Goal: Task Accomplishment & Management: Manage account settings

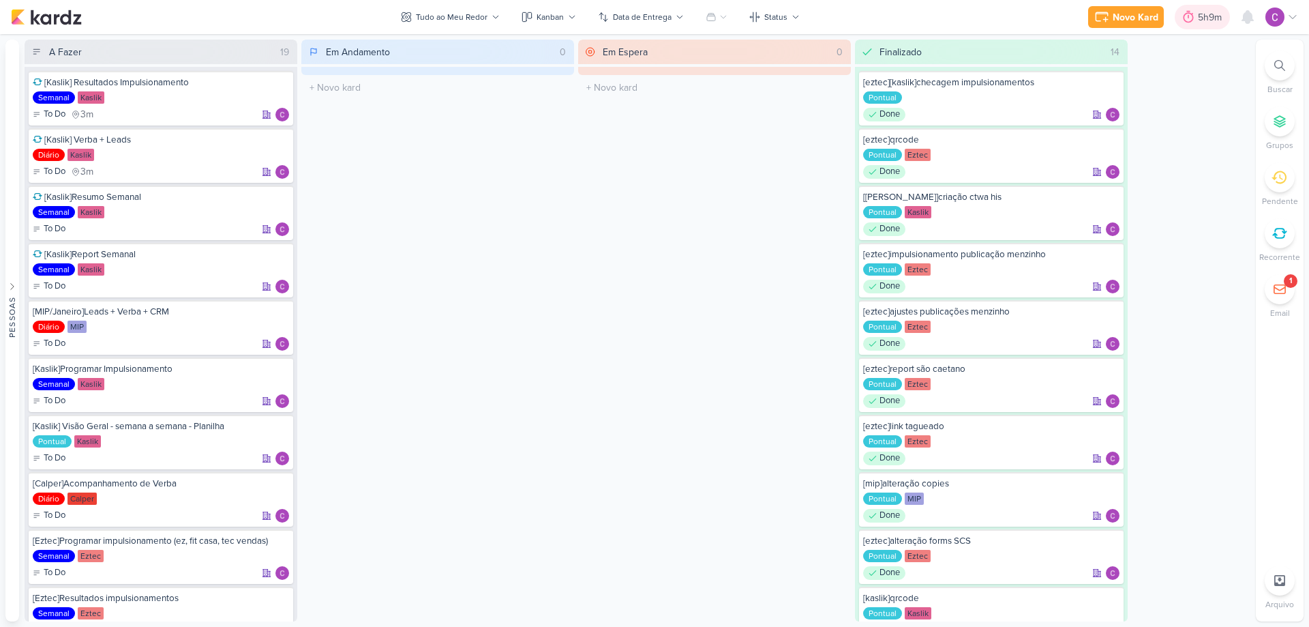
click at [1190, 18] on icon at bounding box center [1189, 17] width 14 height 14
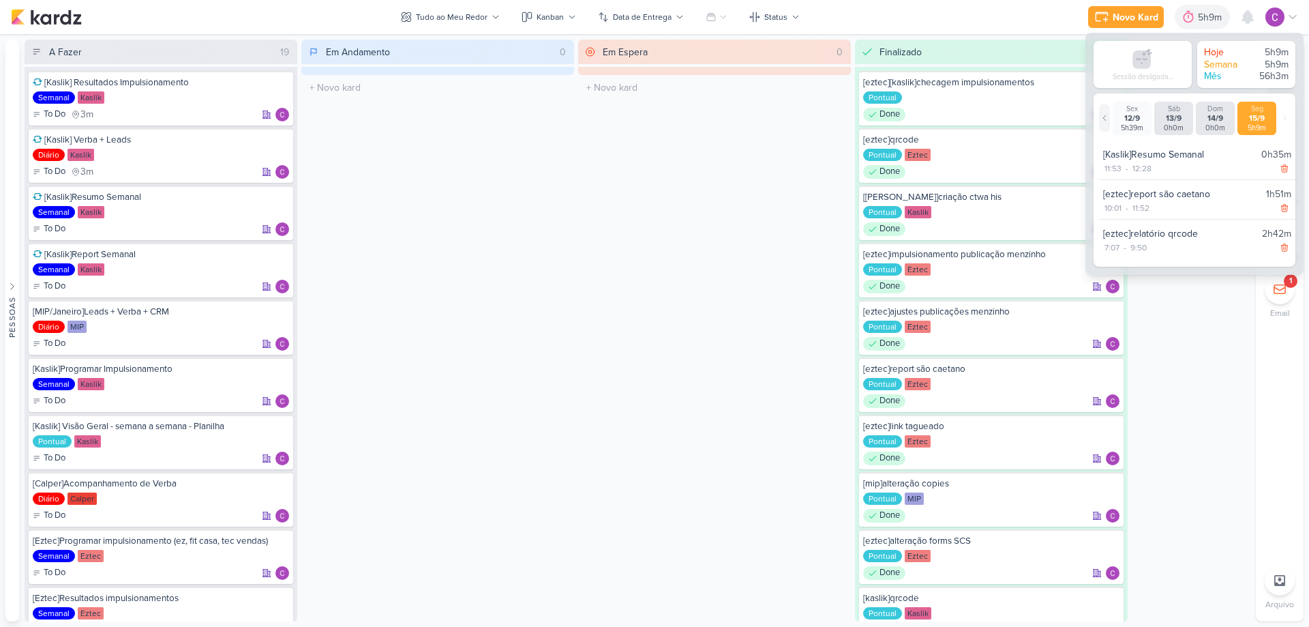
click at [1104, 117] on icon at bounding box center [1104, 118] width 8 height 8
click at [1176, 122] on div "12/9" at bounding box center [1173, 118] width 33 height 10
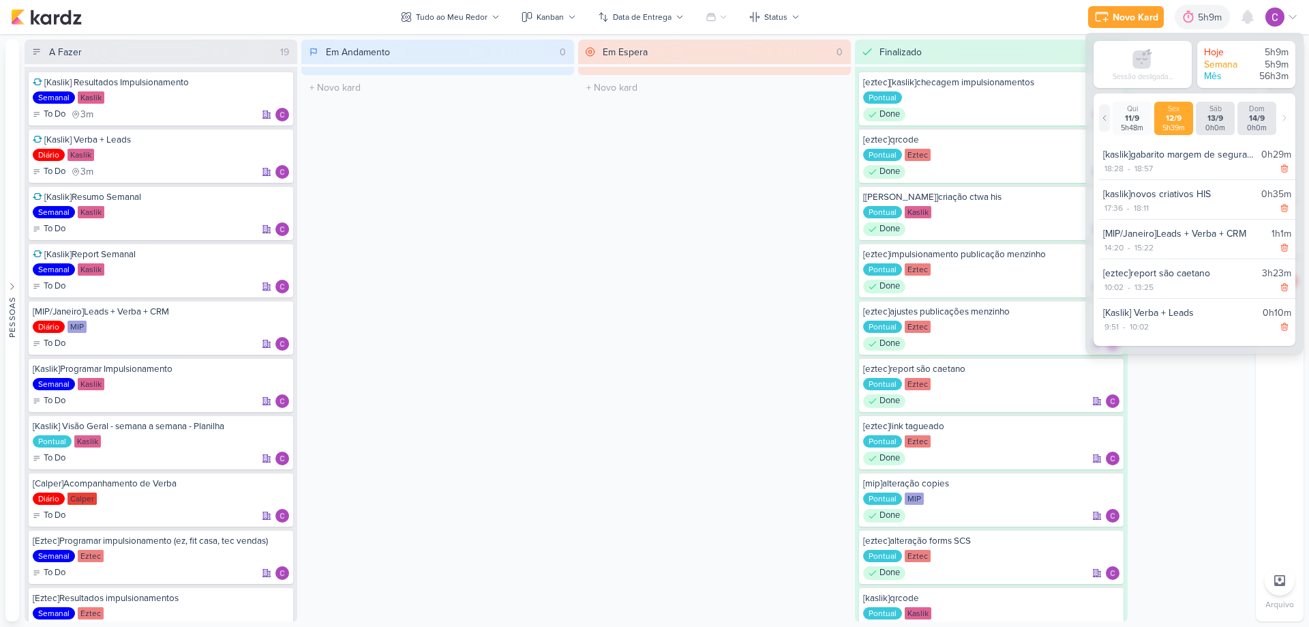
click at [1107, 119] on icon at bounding box center [1104, 118] width 8 height 8
click at [1174, 126] on div "5h48m" at bounding box center [1173, 127] width 33 height 9
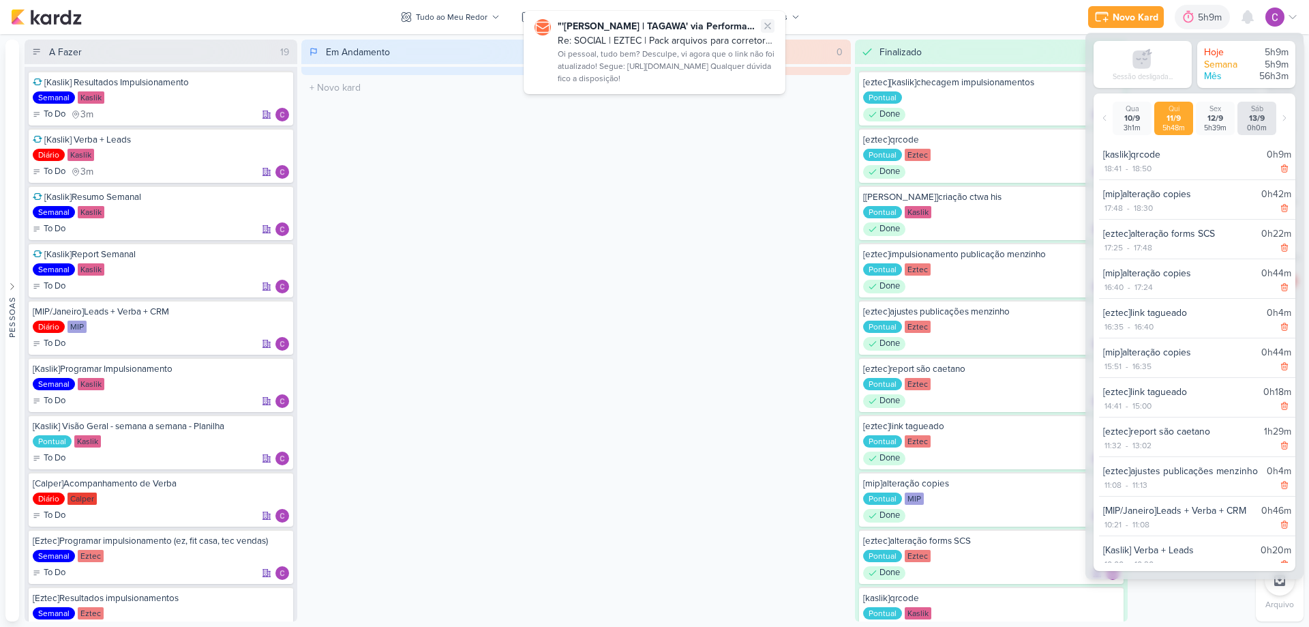
click at [766, 29] on icon at bounding box center [767, 25] width 11 height 11
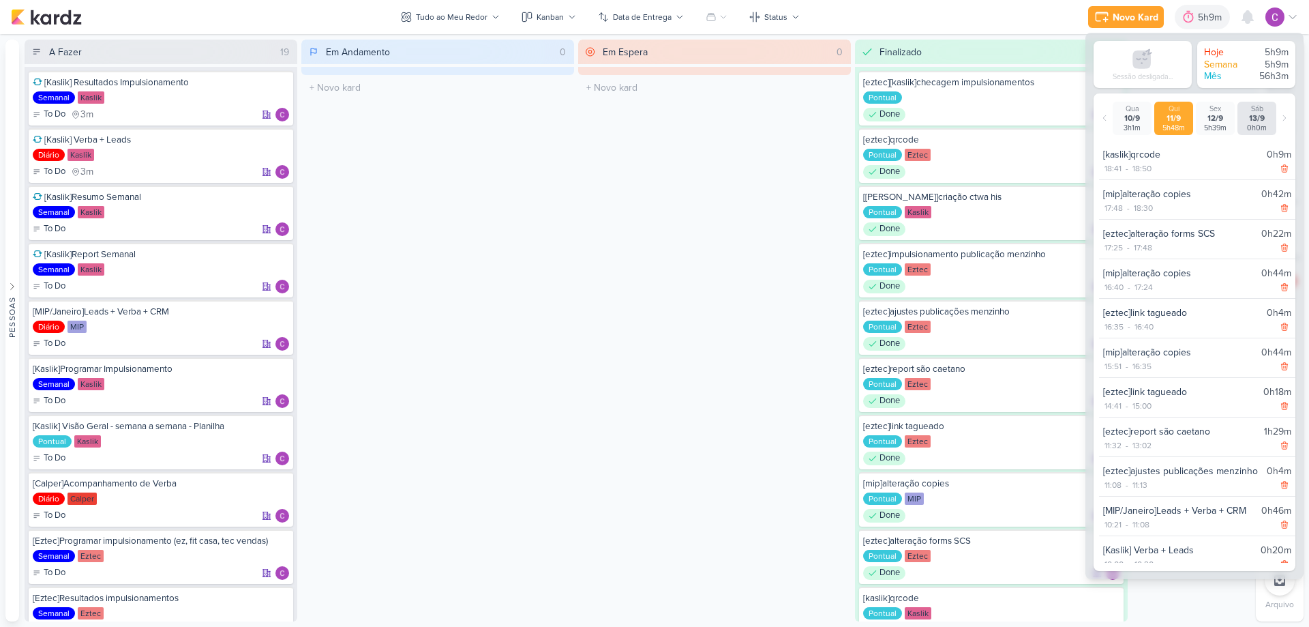
scroll to position [12, 0]
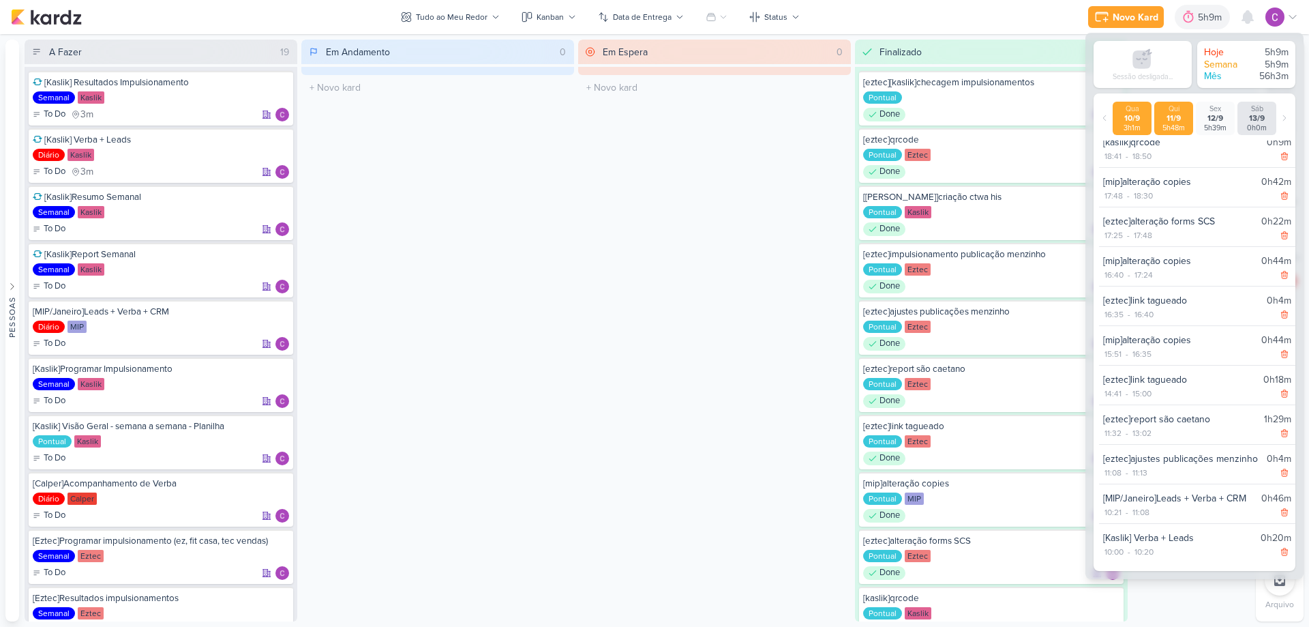
click at [1132, 122] on div "10/9" at bounding box center [1131, 118] width 33 height 10
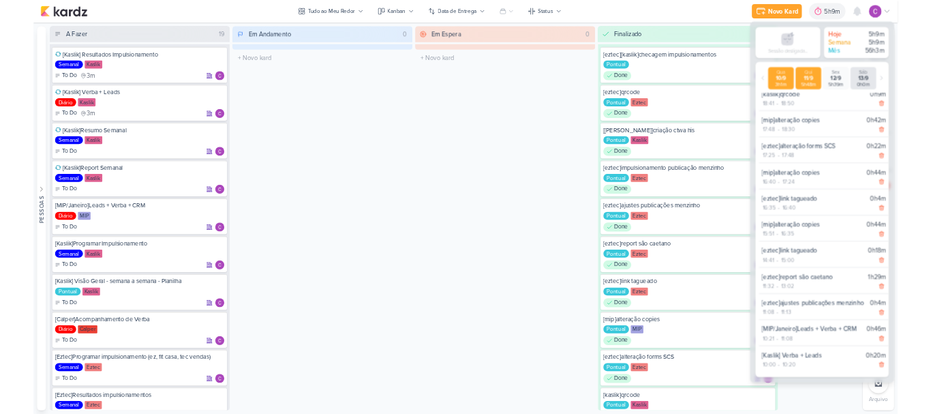
scroll to position [0, 0]
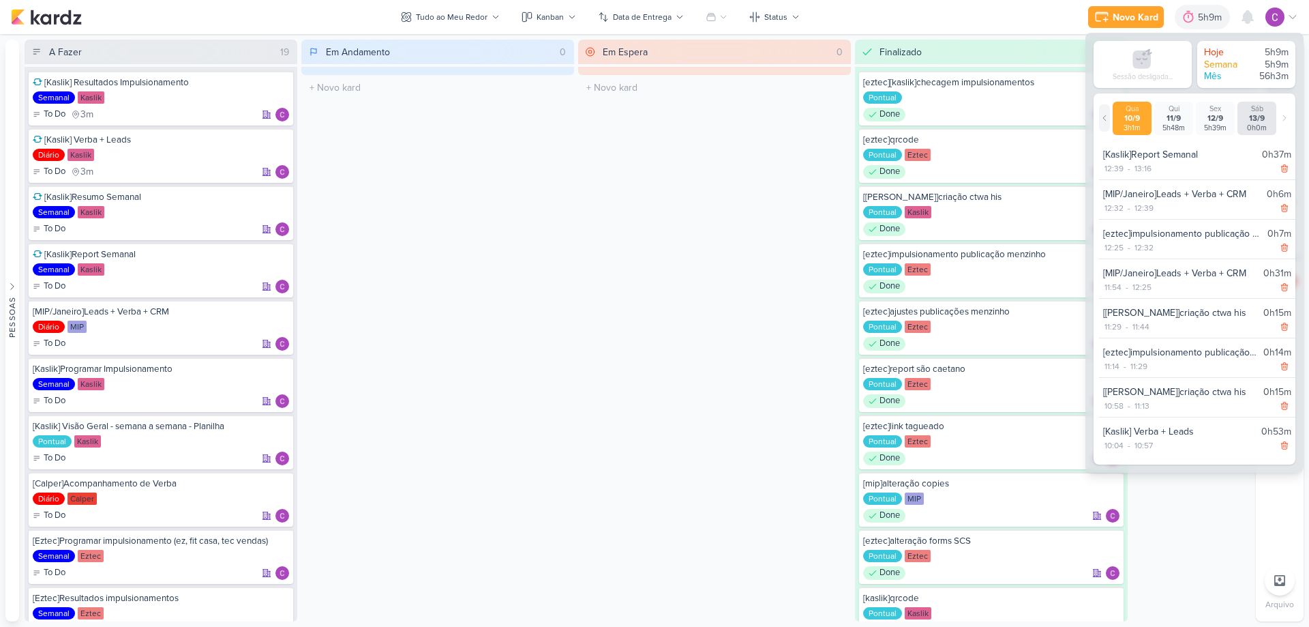
click at [1107, 118] on icon at bounding box center [1104, 118] width 8 height 8
click at [1106, 123] on div at bounding box center [1104, 117] width 11 height 27
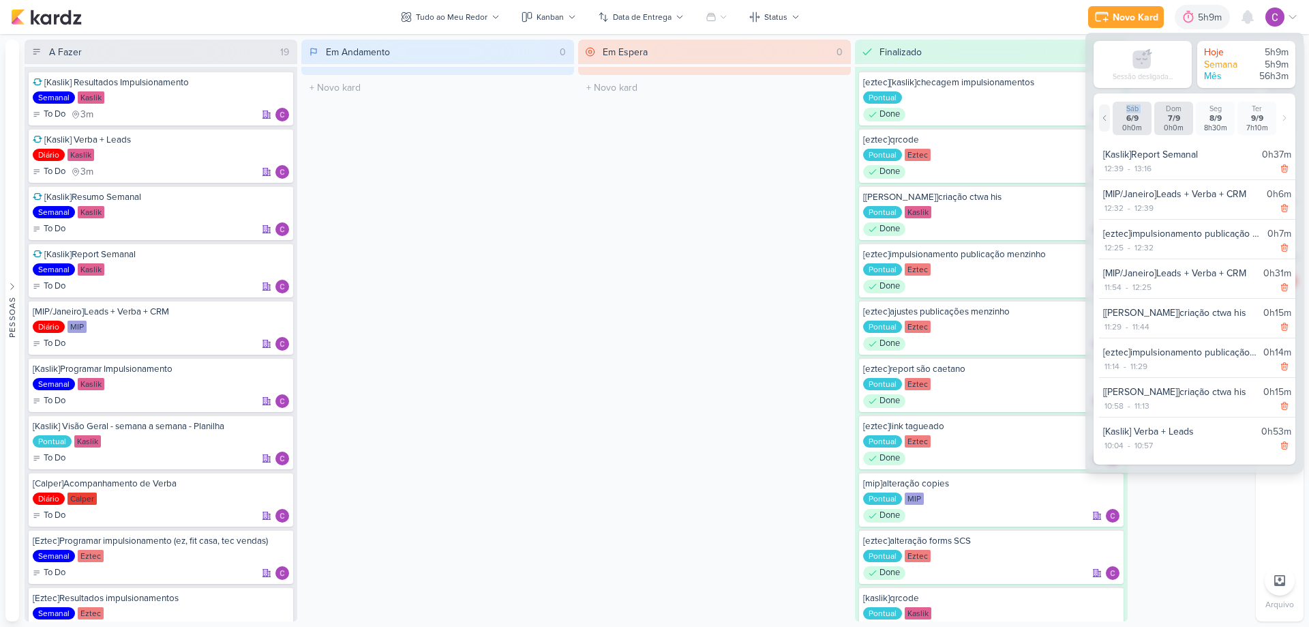
click at [1106, 123] on div at bounding box center [1104, 117] width 11 height 27
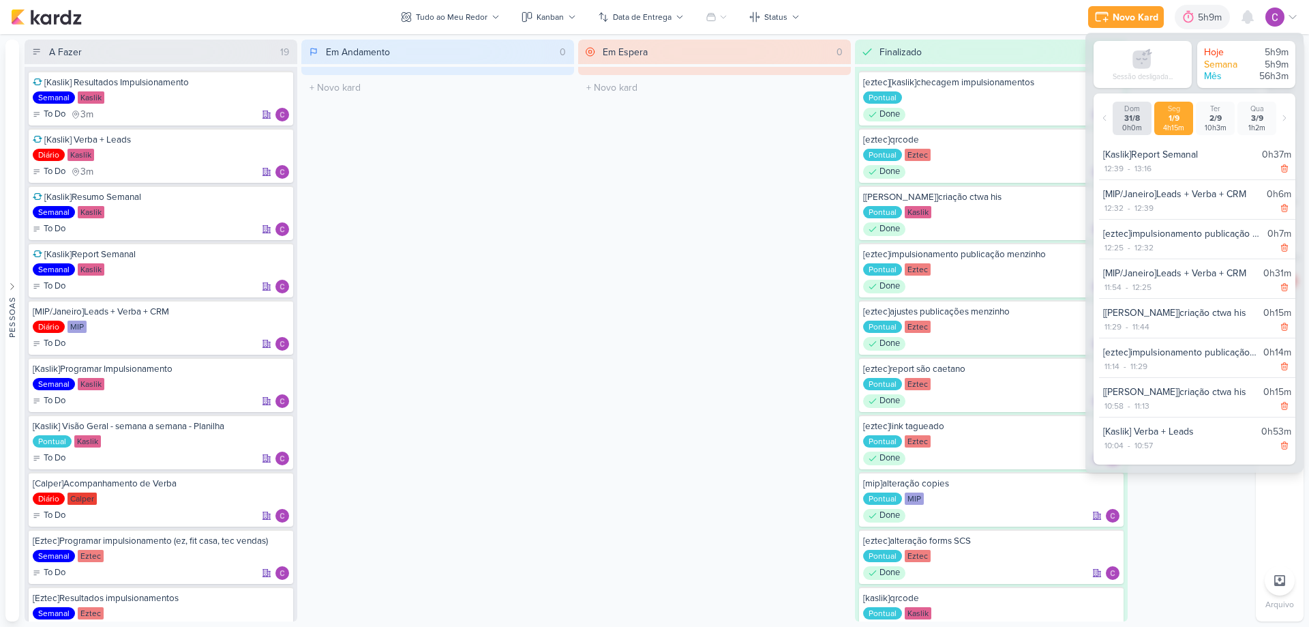
click at [1162, 120] on div "1/9" at bounding box center [1173, 118] width 33 height 10
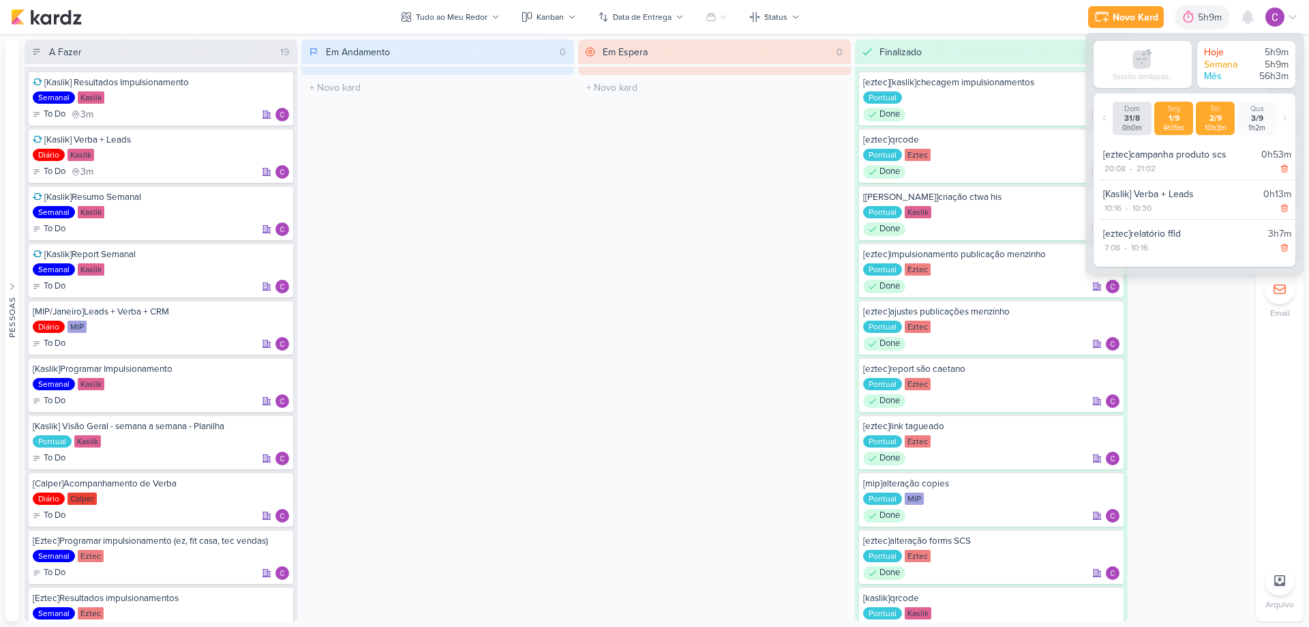
click at [1203, 117] on div "2/9" at bounding box center [1215, 118] width 33 height 10
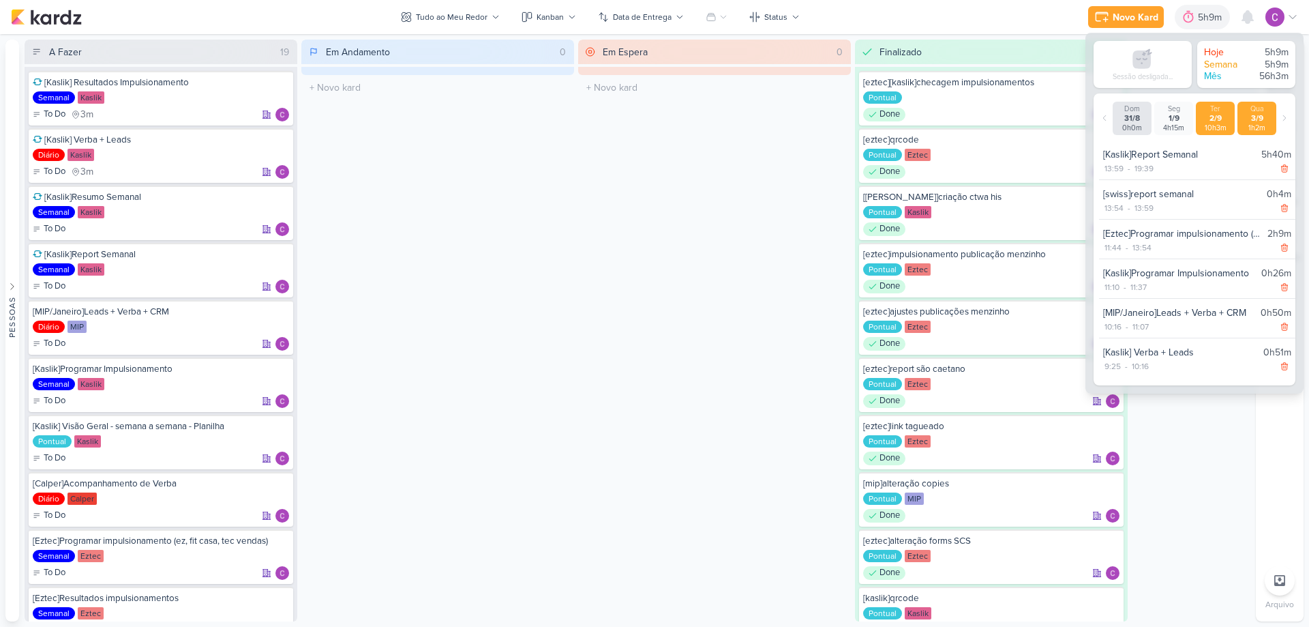
click at [1257, 128] on div "1h2m" at bounding box center [1256, 127] width 33 height 9
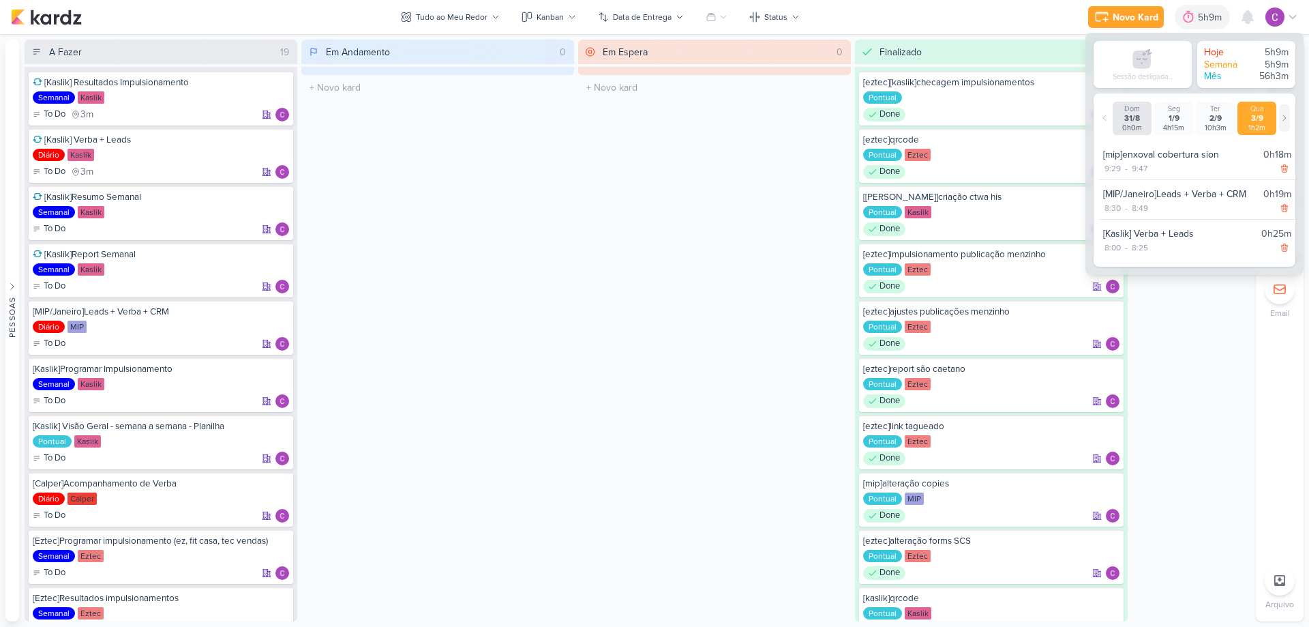
click at [1281, 118] on icon at bounding box center [1284, 118] width 8 height 8
click at [1261, 120] on div "4/9" at bounding box center [1256, 118] width 33 height 10
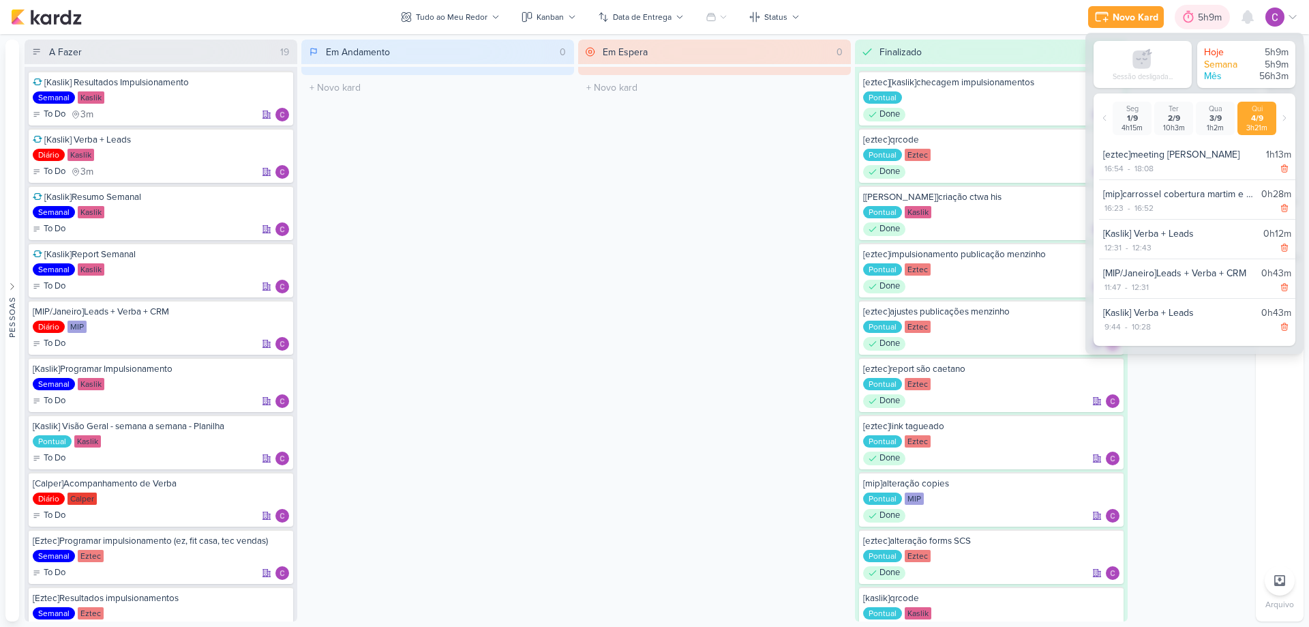
drag, startPoint x: 1200, startPoint y: 15, endPoint x: 1190, endPoint y: 16, distance: 9.6
click at [1201, 15] on div "5h9m" at bounding box center [1212, 17] width 28 height 14
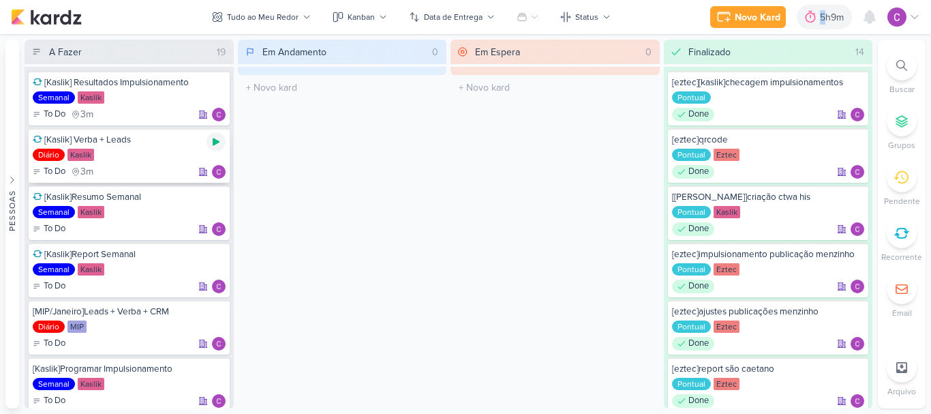
click at [217, 144] on icon at bounding box center [216, 141] width 11 height 11
click at [419, 190] on div "Em Andamento 0 O título do kard deve ter menos que 100 caracteres" at bounding box center [342, 224] width 209 height 369
click at [216, 138] on icon at bounding box center [216, 141] width 7 height 7
click at [213, 315] on icon at bounding box center [216, 313] width 7 height 7
click at [213, 313] on icon at bounding box center [216, 313] width 7 height 7
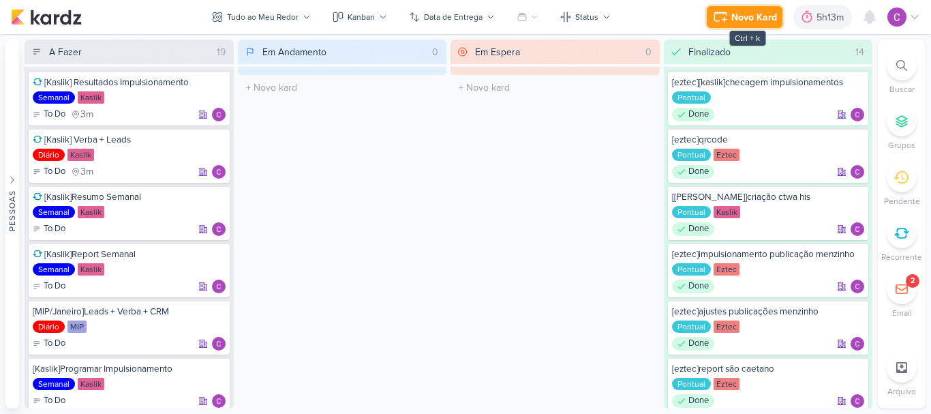
click at [746, 10] on div "Novo Kard" at bounding box center [755, 17] width 46 height 14
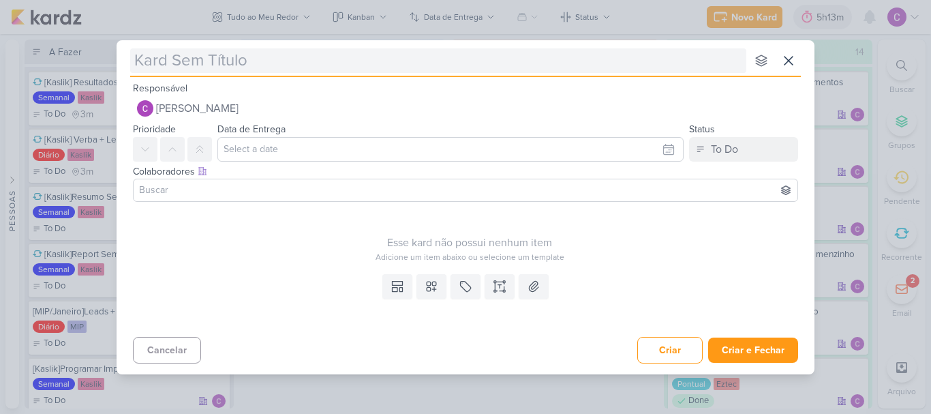
click at [432, 60] on input "text" at bounding box center [438, 60] width 616 height 25
type input "["
type input "[ezt"
type input "[eztec"
type input "[eztec]"
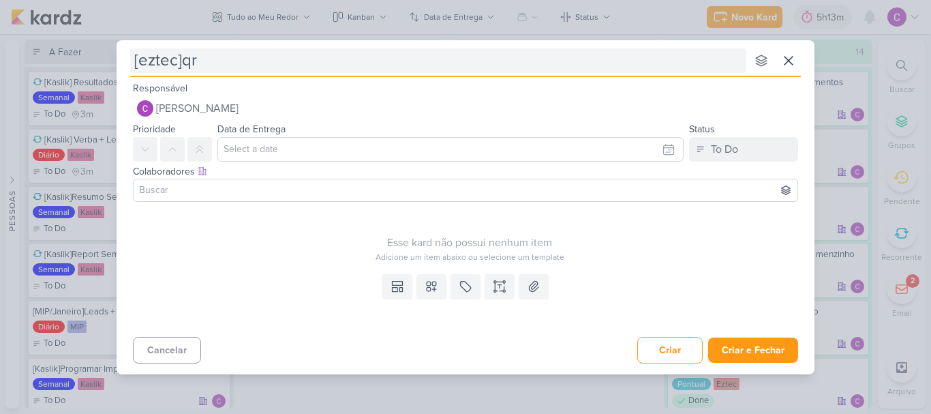
type input "[eztec]qr c"
type input "[eztec]qr code"
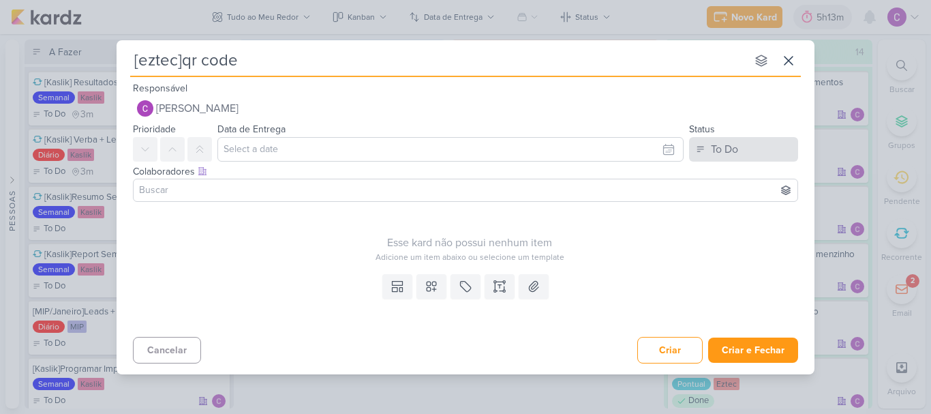
type input "[eztec]qr code"
click at [732, 154] on div "To Do" at bounding box center [724, 149] width 27 height 16
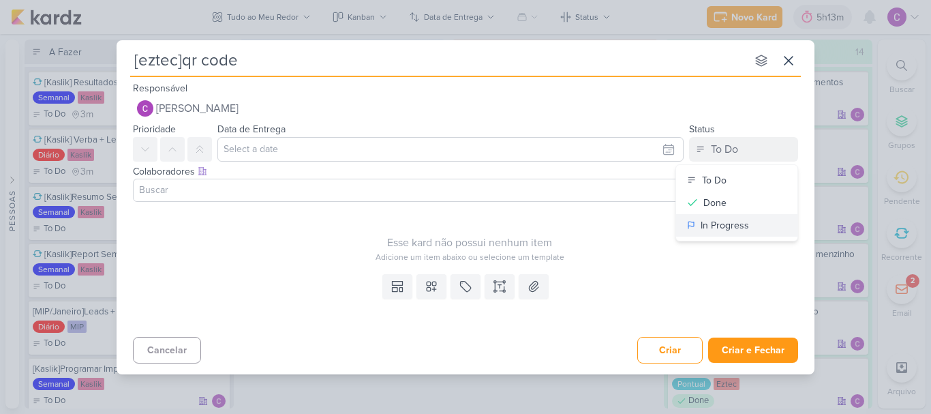
click at [703, 224] on div "In Progress" at bounding box center [725, 225] width 48 height 14
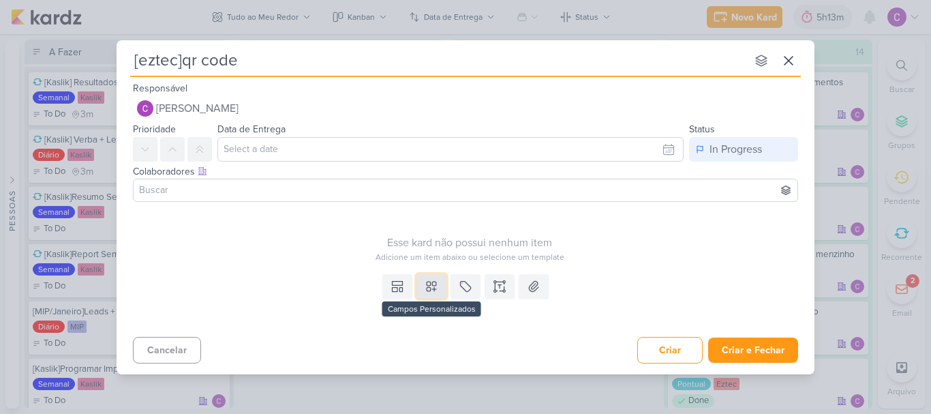
click at [432, 283] on icon at bounding box center [432, 287] width 10 height 10
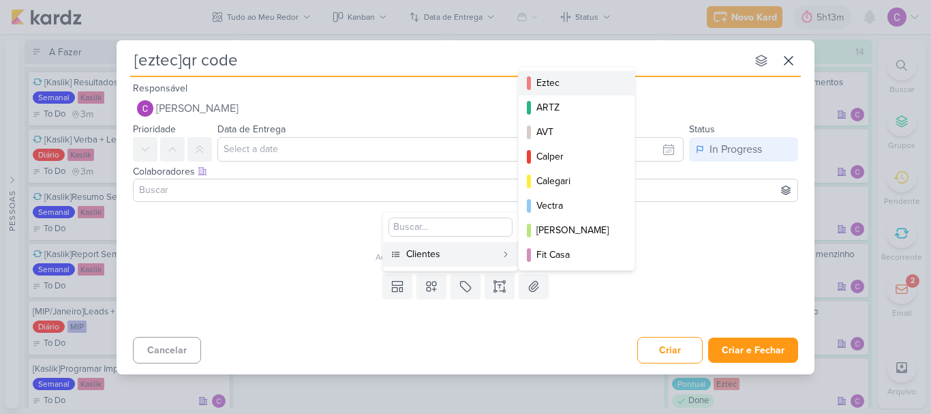
click at [563, 78] on div "Eztec" at bounding box center [578, 83] width 82 height 14
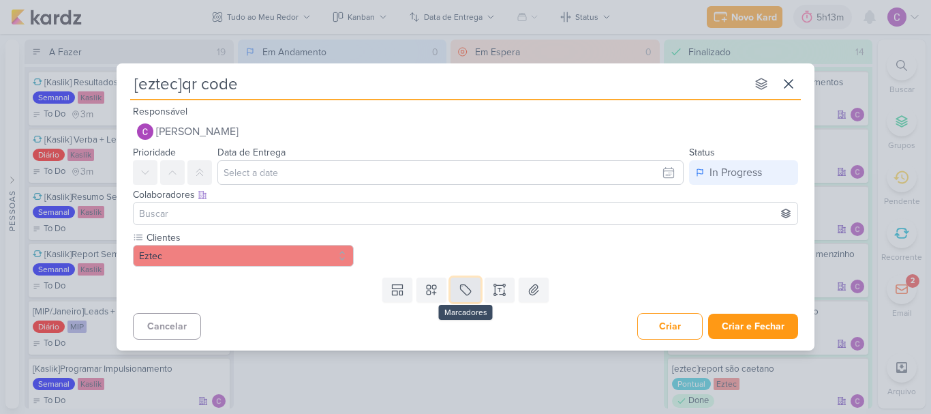
click at [471, 292] on icon at bounding box center [466, 290] width 10 height 10
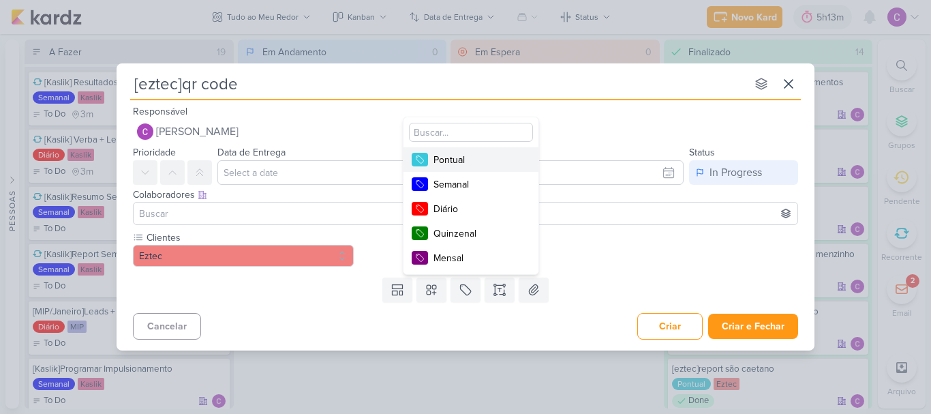
click at [471, 155] on div "Pontual" at bounding box center [478, 160] width 89 height 14
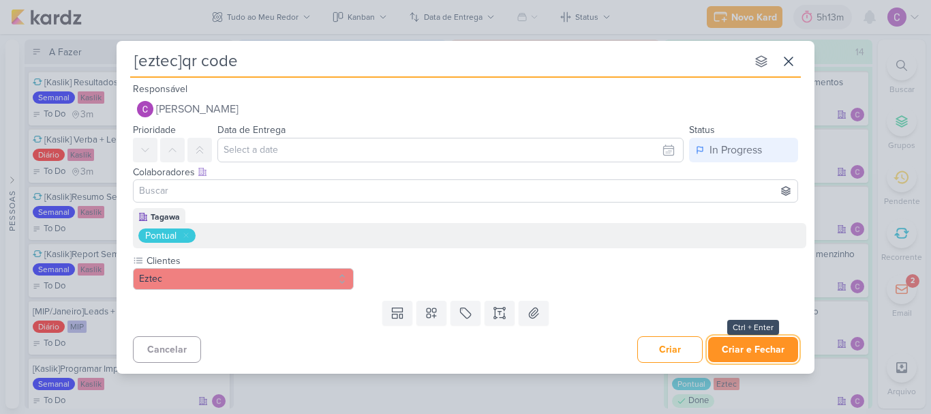
click at [751, 350] on button "Criar e Fechar" at bounding box center [753, 349] width 90 height 25
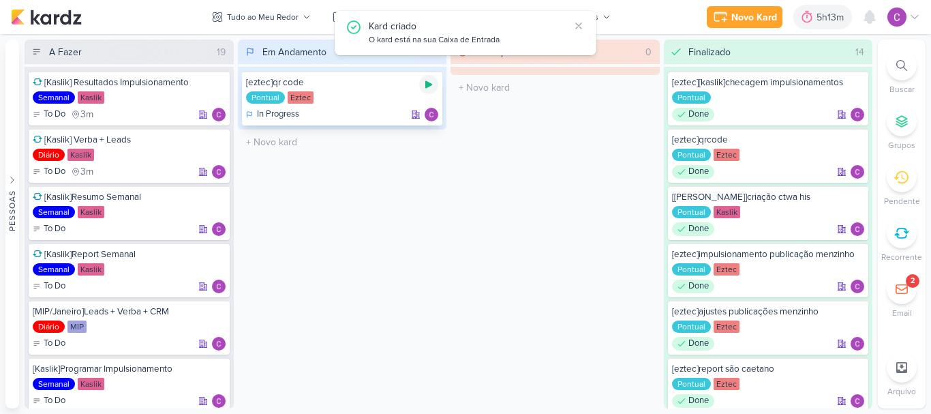
click at [430, 84] on icon at bounding box center [428, 84] width 7 height 7
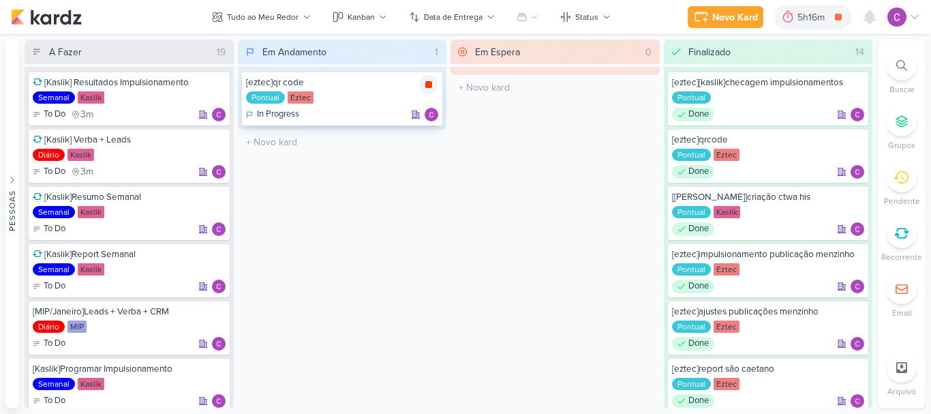
click at [423, 87] on icon at bounding box center [428, 84] width 11 height 11
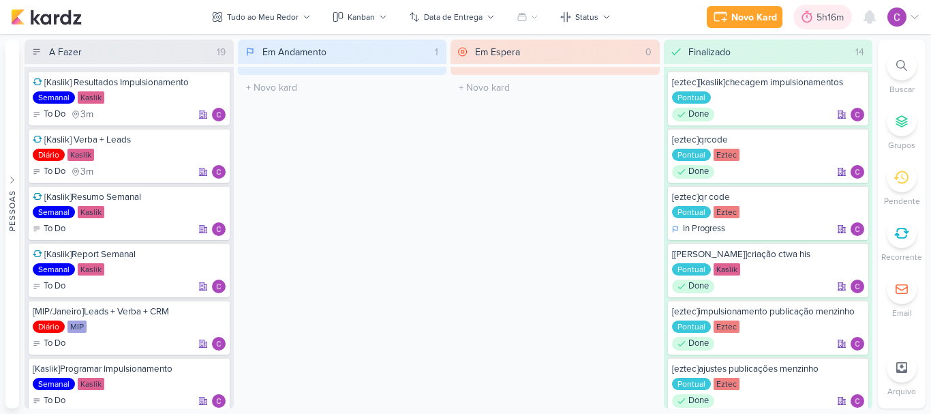
click at [819, 14] on div "5h16m" at bounding box center [832, 17] width 31 height 14
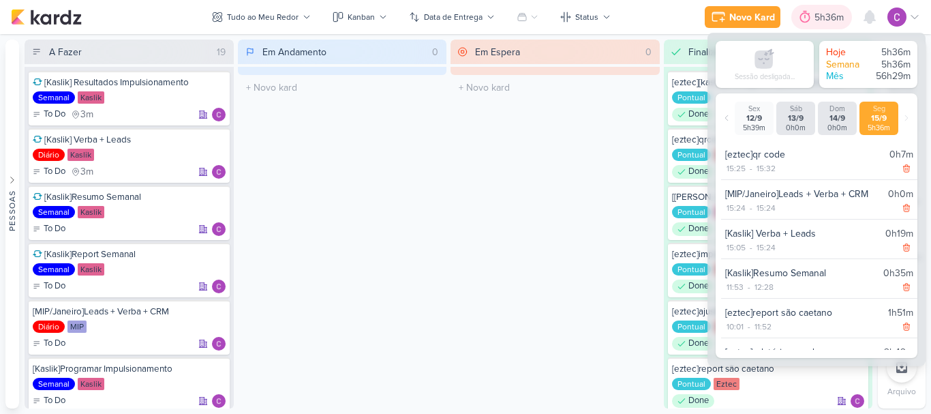
click at [815, 17] on div "5h36m" at bounding box center [831, 17] width 33 height 14
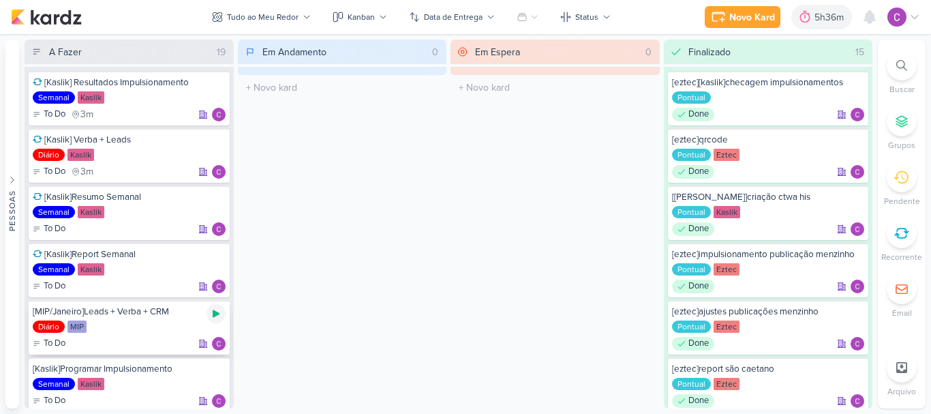
click at [213, 313] on icon at bounding box center [216, 313] width 7 height 7
click at [365, 231] on div "Em Andamento 0 O título do kard deve ter menos que 100 caracteres" at bounding box center [342, 224] width 209 height 369
click at [418, 140] on div "Em Andamento 0 O título do kard deve ter menos que 100 caracteres" at bounding box center [342, 224] width 209 height 369
click at [217, 315] on icon at bounding box center [216, 313] width 7 height 7
click at [813, 14] on icon at bounding box center [807, 17] width 14 height 14
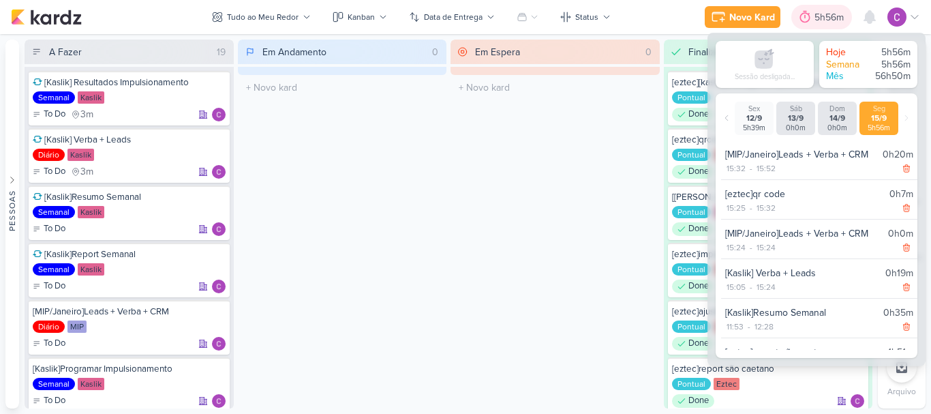
click at [813, 14] on div at bounding box center [805, 17] width 19 height 22
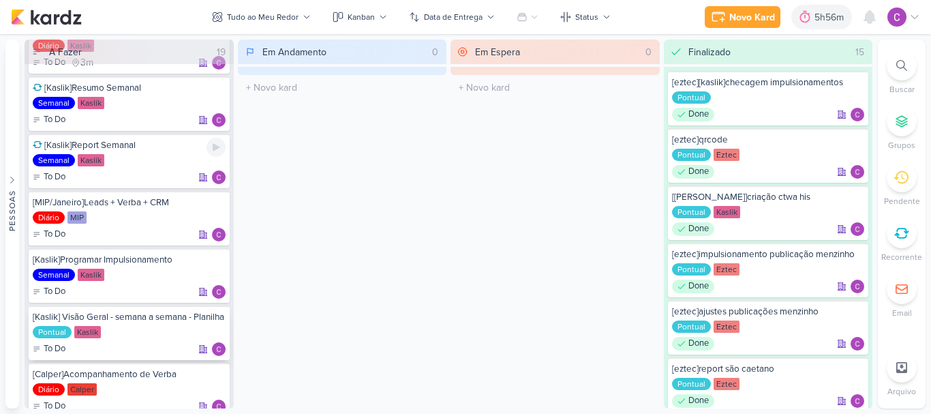
scroll to position [136, 0]
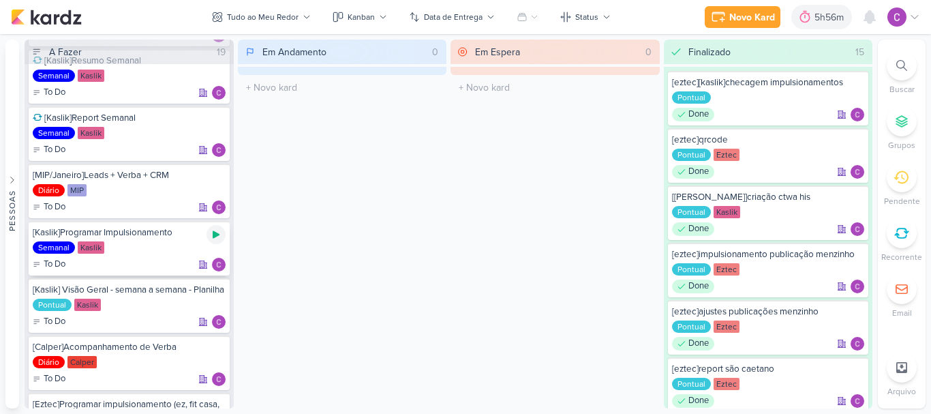
click at [213, 236] on icon at bounding box center [216, 234] width 7 height 7
click at [839, 15] on icon at bounding box center [838, 17] width 7 height 7
click at [833, 16] on div "6h2m" at bounding box center [834, 17] width 28 height 14
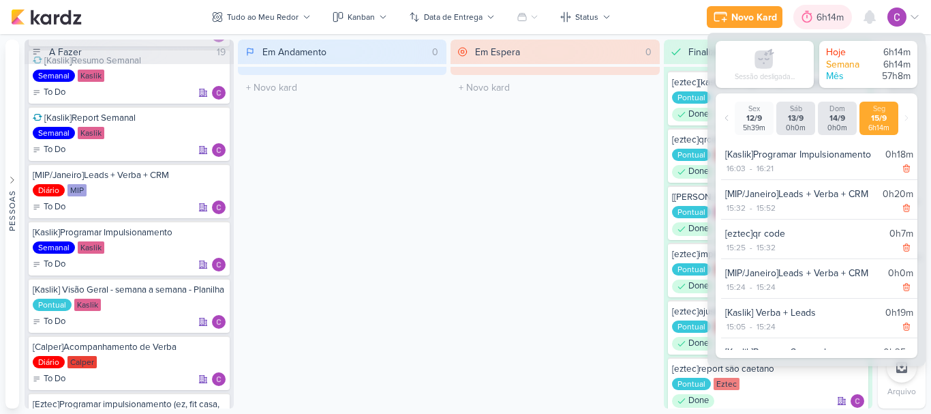
click at [817, 20] on div "6h14m" at bounding box center [832, 17] width 31 height 14
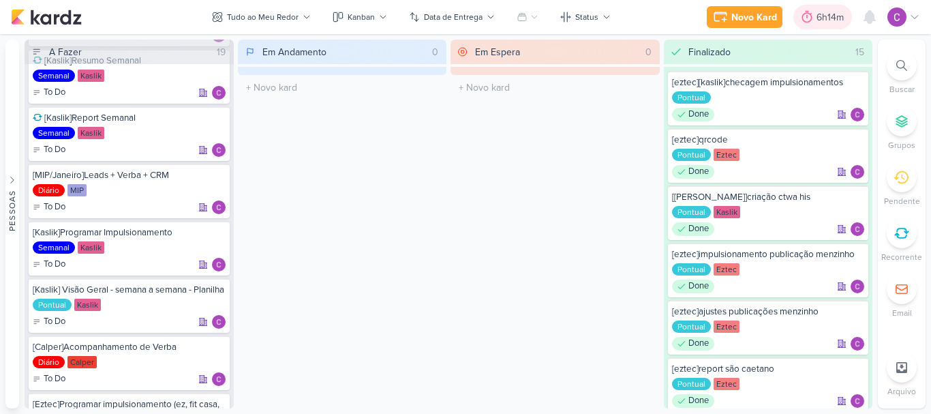
click at [822, 12] on div "6h14m" at bounding box center [832, 17] width 31 height 14
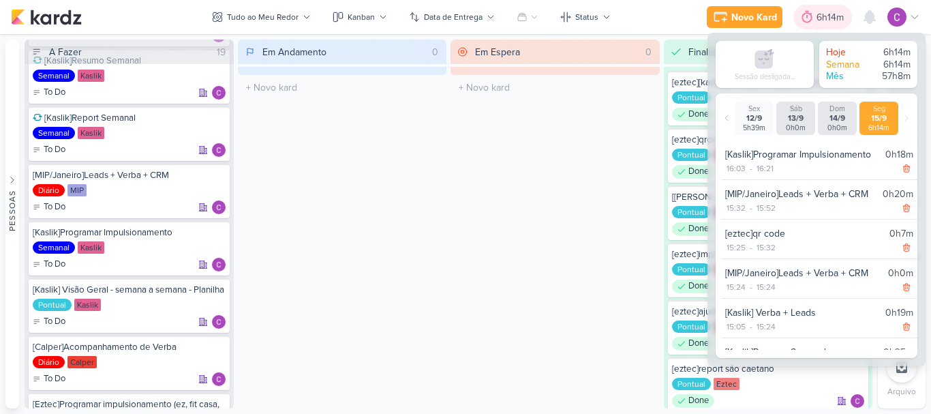
click at [823, 16] on div "6h14m" at bounding box center [832, 17] width 31 height 14
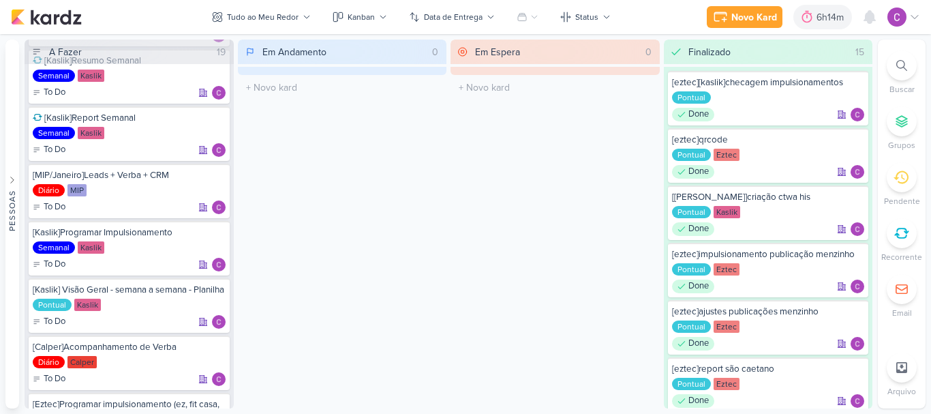
click at [606, 177] on div "Em Espera 0 O título do kard deve ter menos que 100 caracteres" at bounding box center [555, 224] width 209 height 369
click at [822, 18] on div "6h14m" at bounding box center [832, 17] width 31 height 14
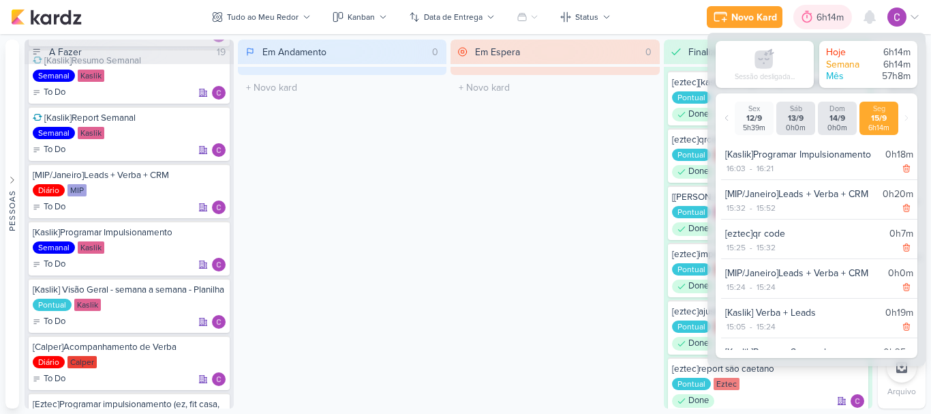
click at [820, 20] on div "6h14m" at bounding box center [832, 17] width 31 height 14
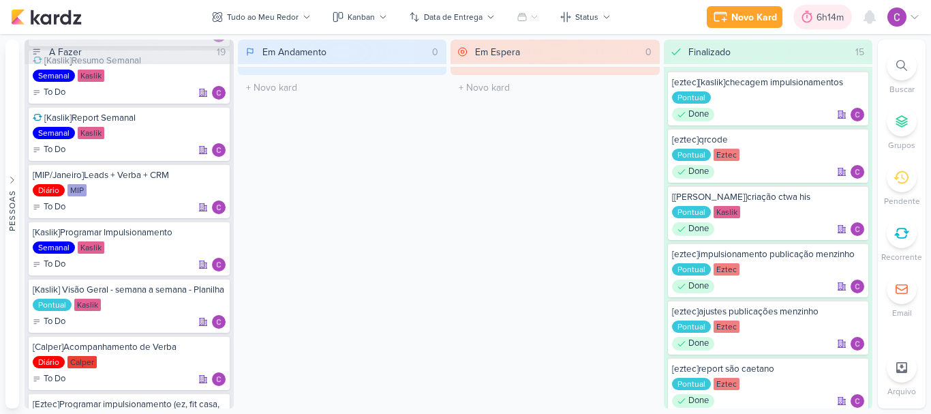
click at [821, 22] on div "6h14m" at bounding box center [832, 17] width 31 height 14
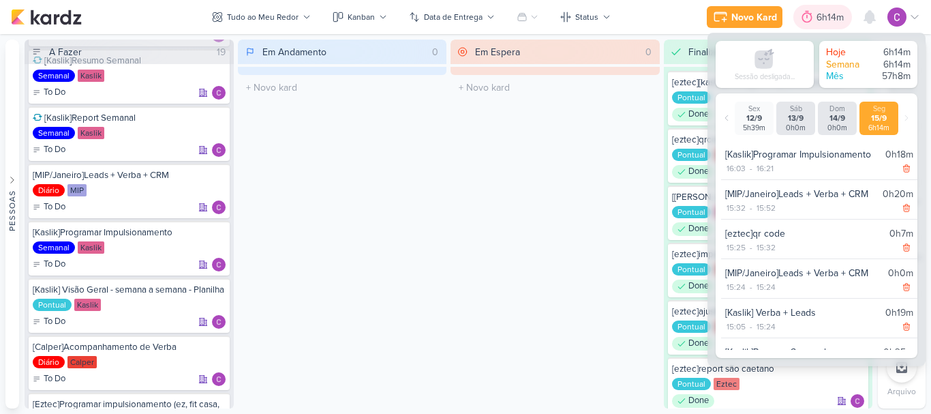
click at [821, 22] on div "6h14m" at bounding box center [832, 17] width 31 height 14
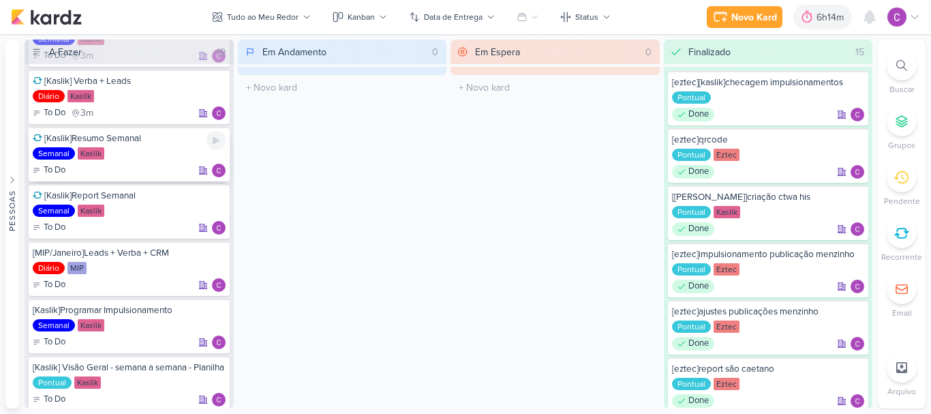
scroll to position [0, 0]
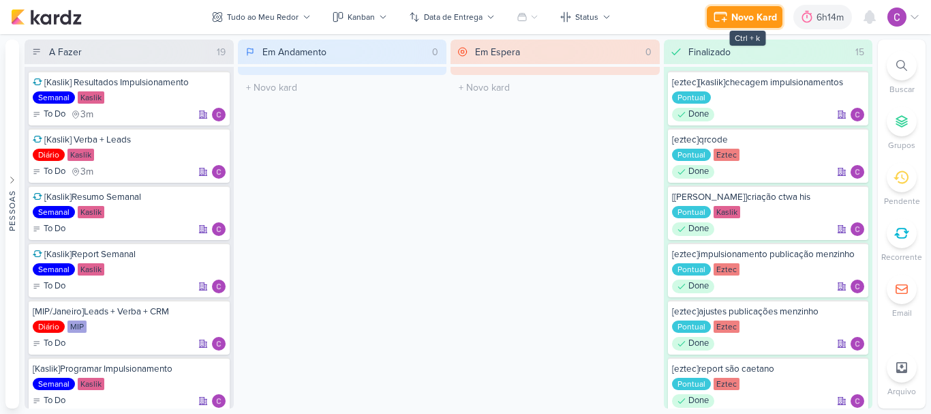
click at [738, 16] on div "Novo Kard" at bounding box center [755, 17] width 46 height 14
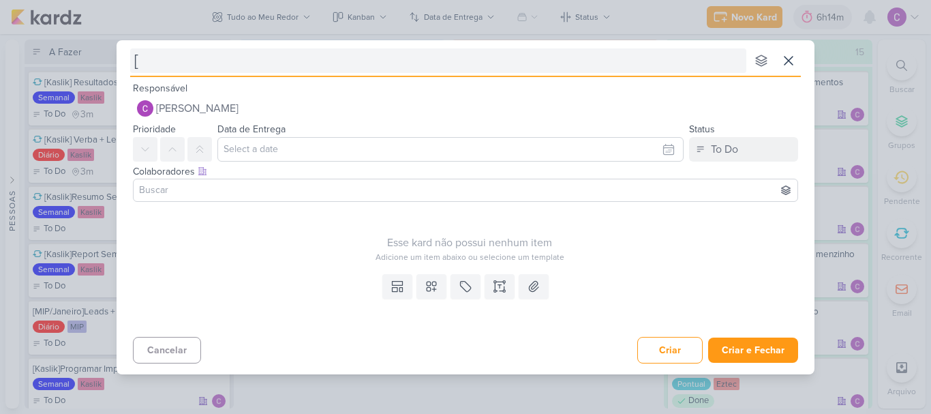
type input "[a"
type input "[alye"
type input "[alt"
type input "[altera"
type input "[alteração"
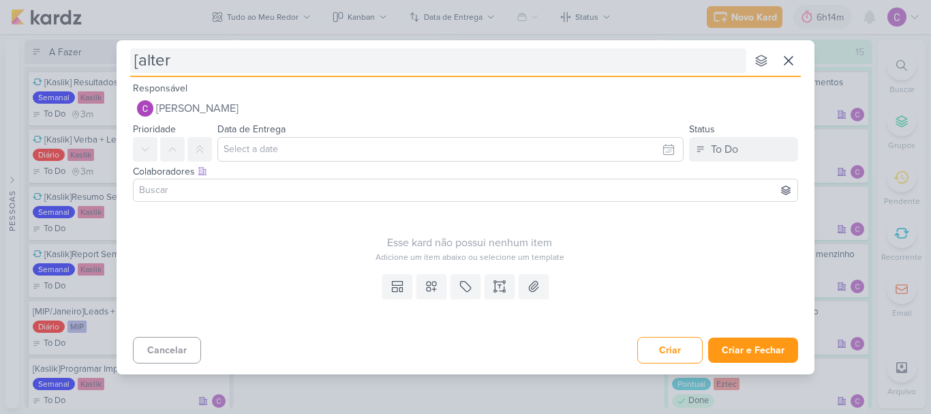
type input "[alte"
type input "["
type input "[kaslik"
type input "[kaslik]"
type input "[kaslik] alr"
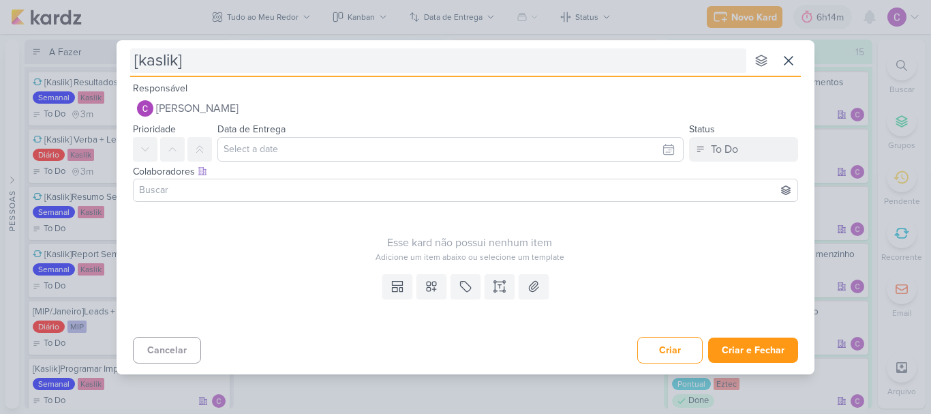
type input "[kaslik]"
type input "[kaslik]a"
type input "[kaslik]altera"
type input "[kaslik]alteração peça"
type input "[kaslik]alteração peças"
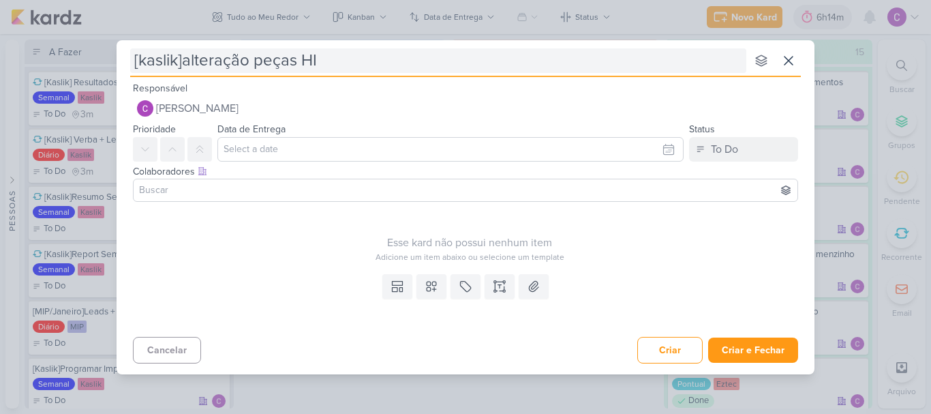
type input "[kaslik]alteração peças HIS"
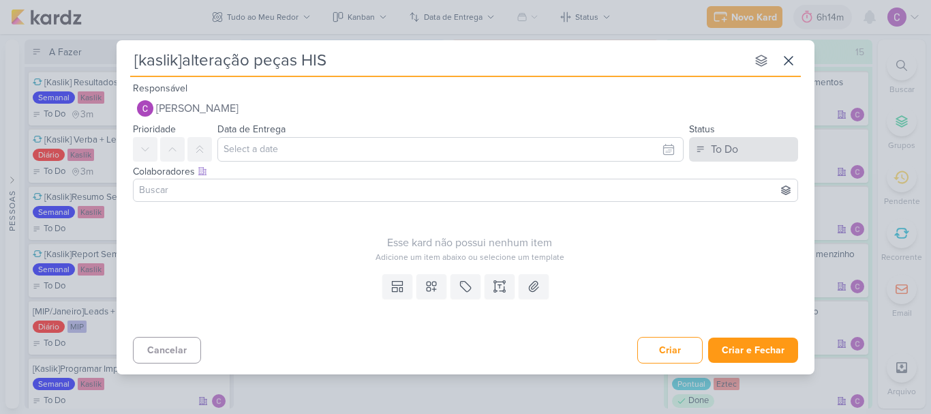
type input "[kaslik]alteração peças HIS"
click at [724, 151] on div "To Do" at bounding box center [724, 149] width 27 height 16
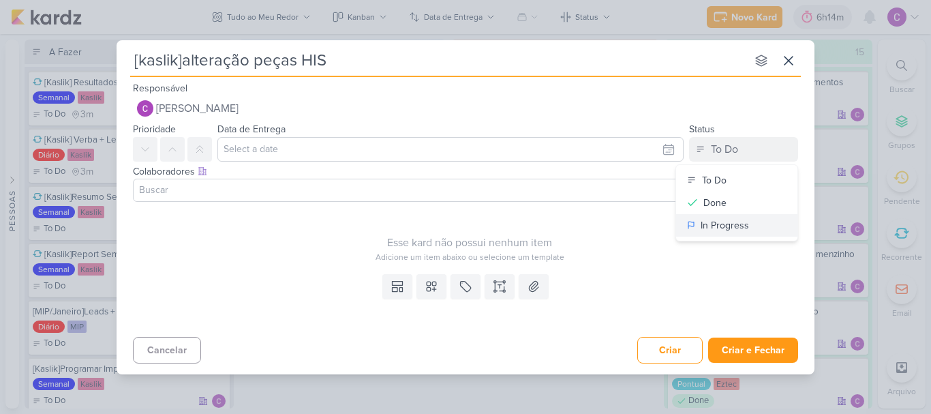
click at [713, 228] on div "In Progress" at bounding box center [725, 225] width 48 height 14
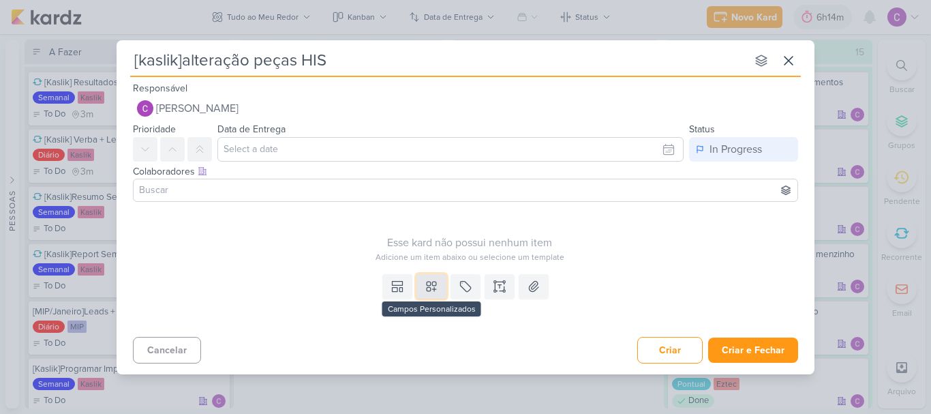
click at [438, 290] on button at bounding box center [432, 286] width 30 height 25
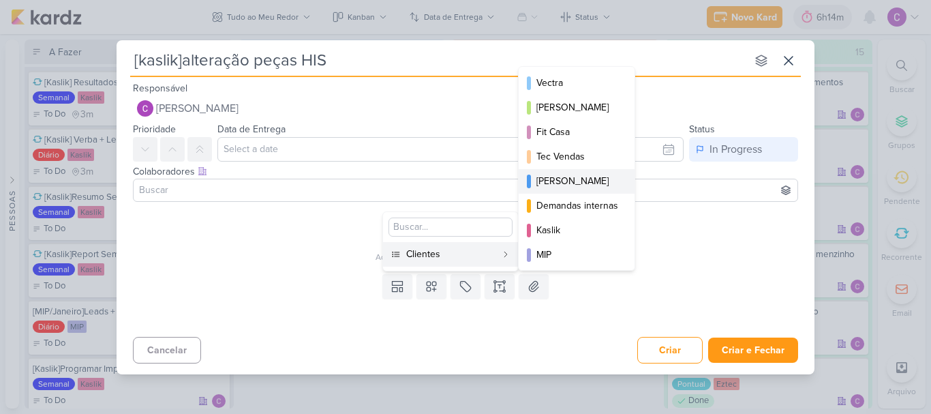
scroll to position [198, 0]
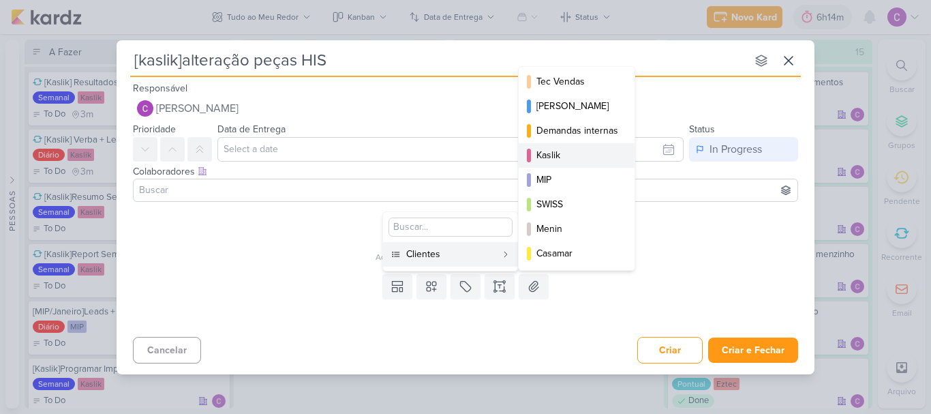
drag, startPoint x: 552, startPoint y: 147, endPoint x: 544, endPoint y: 164, distance: 19.5
click at [552, 146] on button "Kaslik" at bounding box center [577, 155] width 116 height 25
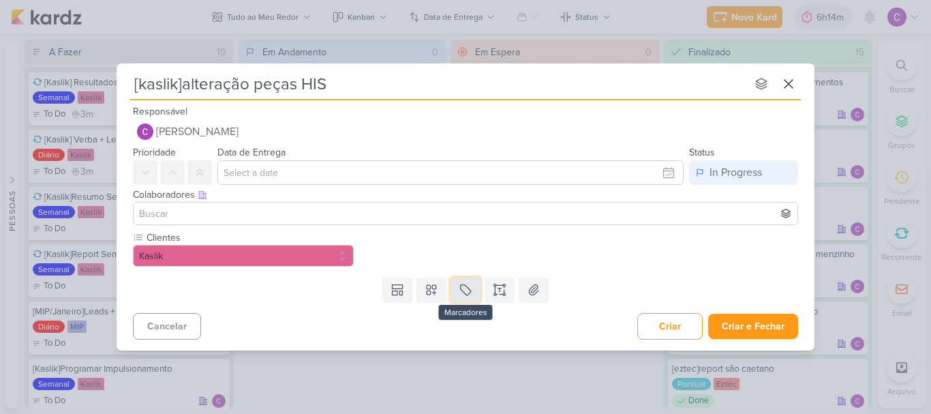
click at [462, 295] on icon at bounding box center [466, 290] width 14 height 14
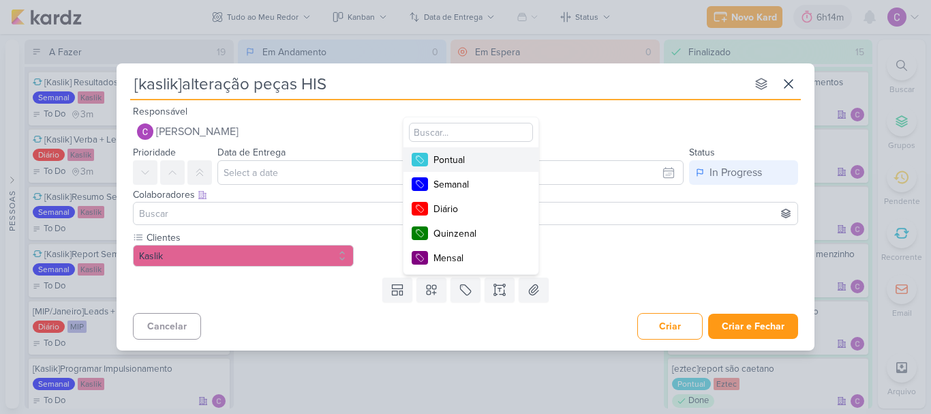
click at [476, 160] on div "Pontual" at bounding box center [478, 160] width 89 height 14
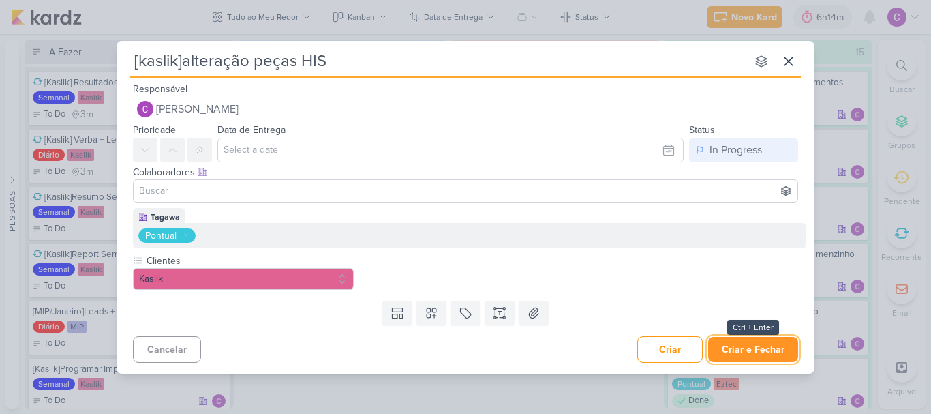
click at [761, 352] on button "Criar e Fechar" at bounding box center [753, 349] width 90 height 25
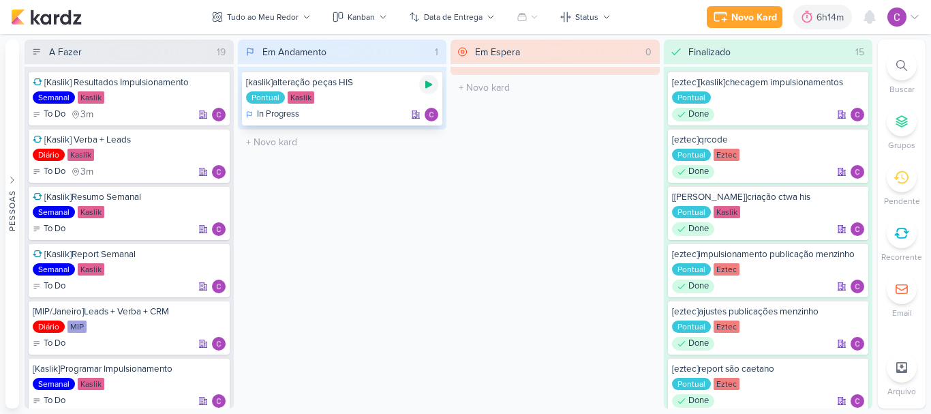
click at [430, 89] on icon at bounding box center [428, 84] width 11 height 11
click at [813, 19] on div "6h14m" at bounding box center [813, 17] width 31 height 14
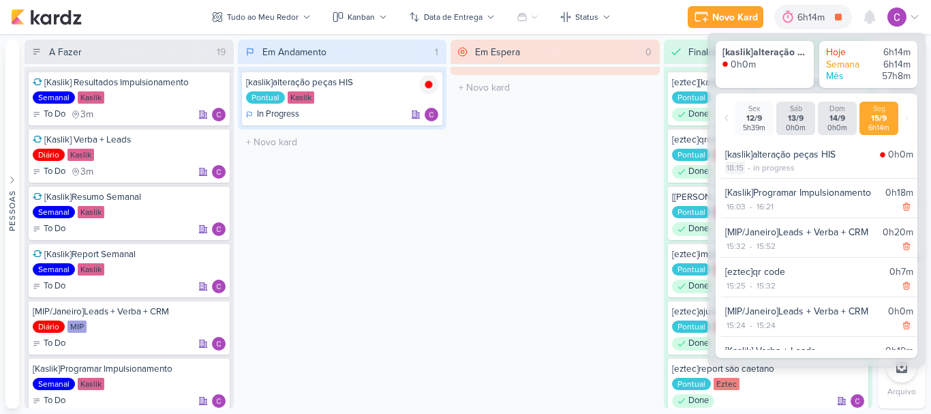
click at [735, 168] on div "18:15" at bounding box center [735, 168] width 20 height 12
select select "18"
select select "15"
click at [738, 183] on select "00 01 02 03 04 05 06 07 08 09 10 11 12 13 14 15 16 17 18 19 20 21 22 23" at bounding box center [734, 185] width 19 height 16
select select "17"
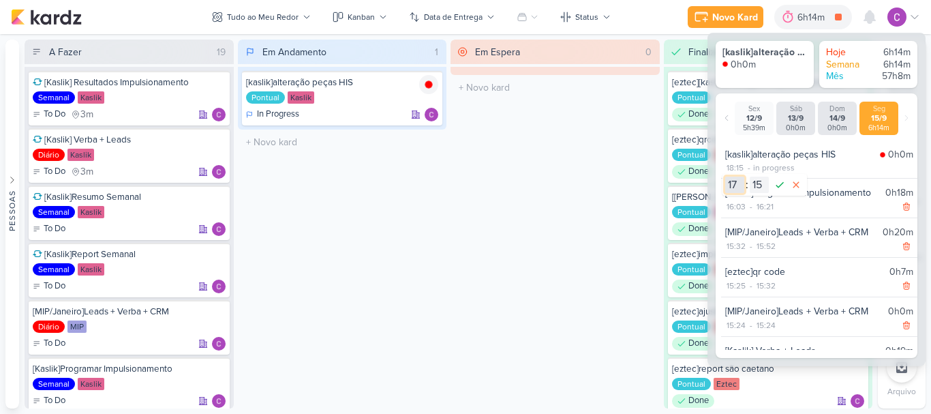
click at [725, 177] on select "00 01 02 03 04 05 06 07 08 09 10 11 12 13 14 15 16 17 18 19 20 21 22 23" at bounding box center [734, 185] width 19 height 16
click at [759, 179] on select "00 01 02 03 04 05 06 07 08 09 10 11 12 13 14 15 16 17 18 19 20 21 22 23 24 25 2…" at bounding box center [759, 185] width 19 height 16
click at [763, 180] on select "00 01 02 03 04 05 06 07 08 09 10 11 12 13 14 15 16 17 18 19 20 21 22 23 24 25 2…" at bounding box center [759, 185] width 19 height 16
select select "56"
click at [750, 177] on select "00 01 02 03 04 05 06 07 08 09 10 11 12 13 14 15 16 17 18 19 20 21 22 23 24 25 2…" at bounding box center [759, 185] width 19 height 16
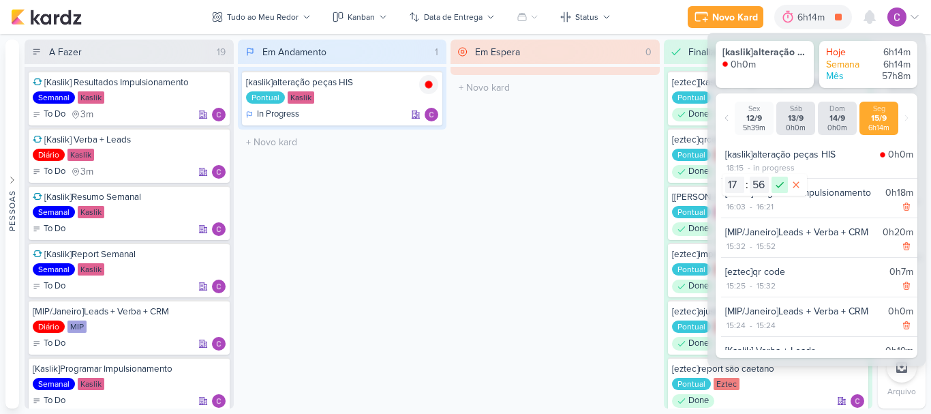
click at [780, 185] on icon at bounding box center [780, 185] width 16 height 16
click at [428, 80] on icon at bounding box center [428, 84] width 11 height 11
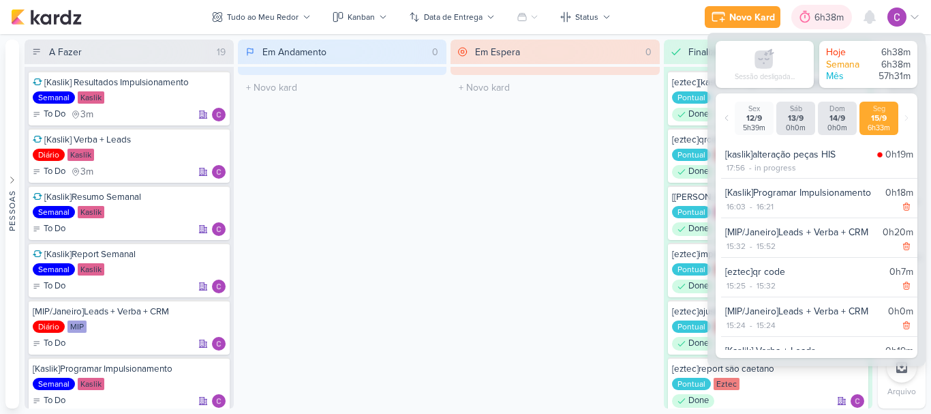
click at [820, 12] on div "6h38m" at bounding box center [831, 17] width 33 height 14
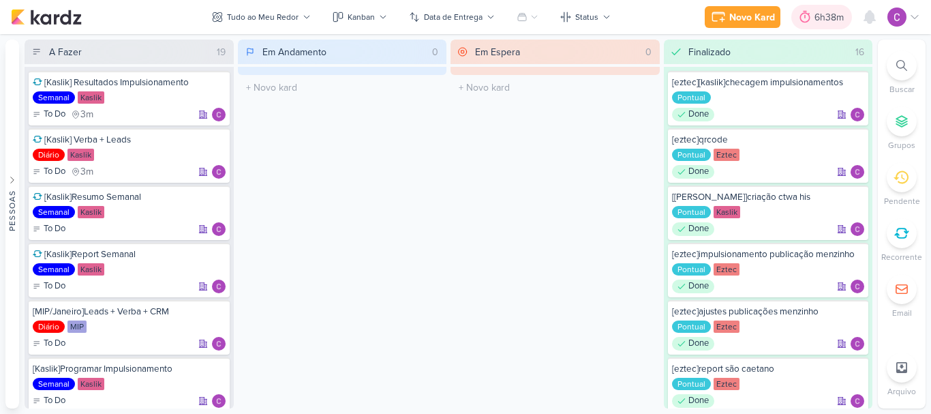
click at [820, 12] on div "6h38m" at bounding box center [831, 17] width 33 height 14
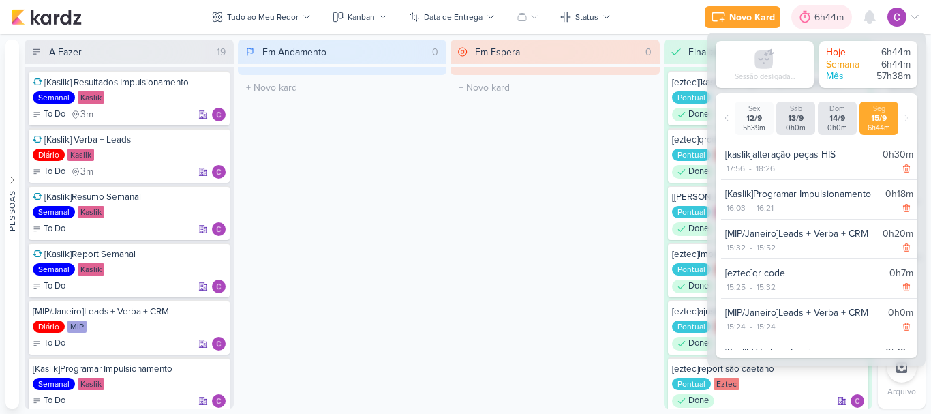
click at [820, 12] on div "6h44m" at bounding box center [831, 17] width 33 height 14
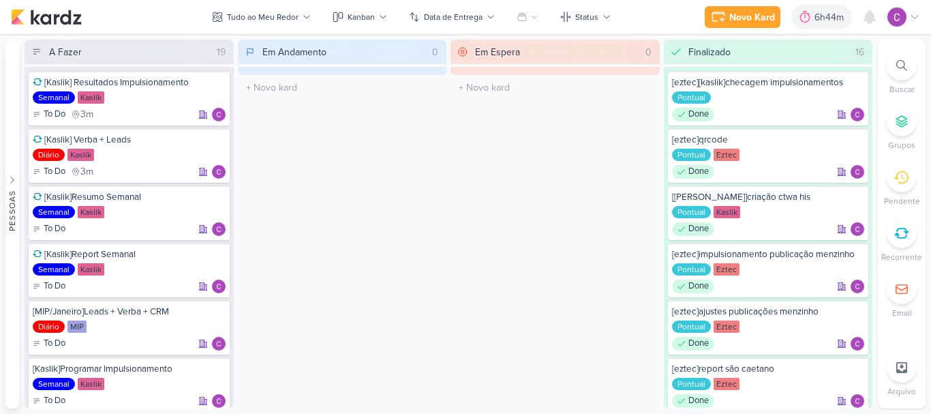
drag, startPoint x: 560, startPoint y: 149, endPoint x: 472, endPoint y: 99, distance: 101.4
click at [555, 147] on div "Em Espera 0 O título do kard deve ter menos que 100 caracteres" at bounding box center [555, 224] width 209 height 369
click at [822, 20] on div "6h44m" at bounding box center [831, 17] width 33 height 14
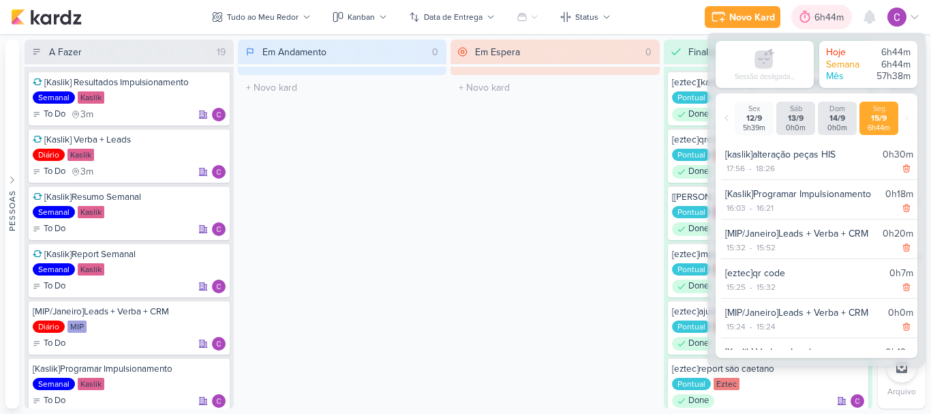
click at [820, 27] on div "6h44m" at bounding box center [822, 17] width 61 height 25
